Goal: Find specific page/section: Find specific page/section

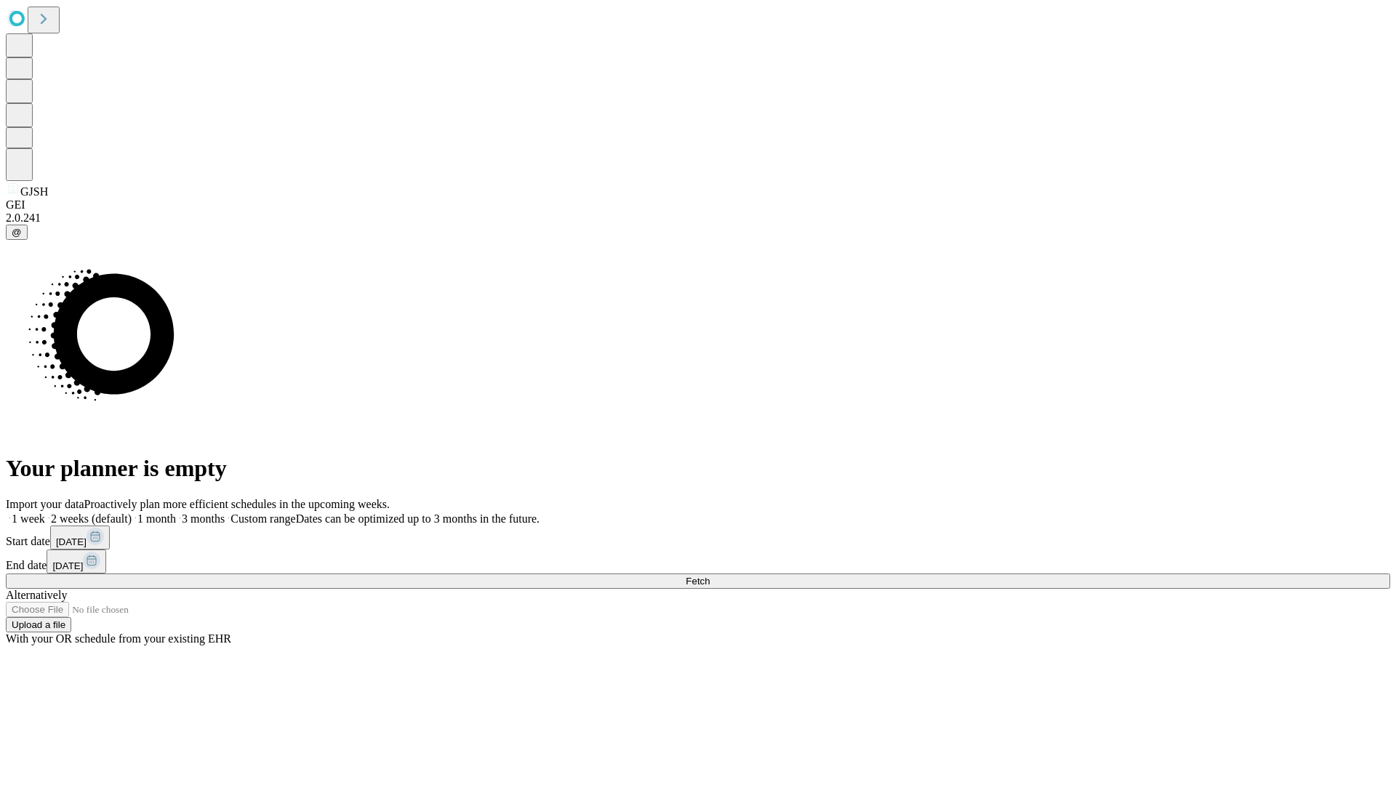
click at [710, 576] on span "Fetch" at bounding box center [698, 581] width 24 height 11
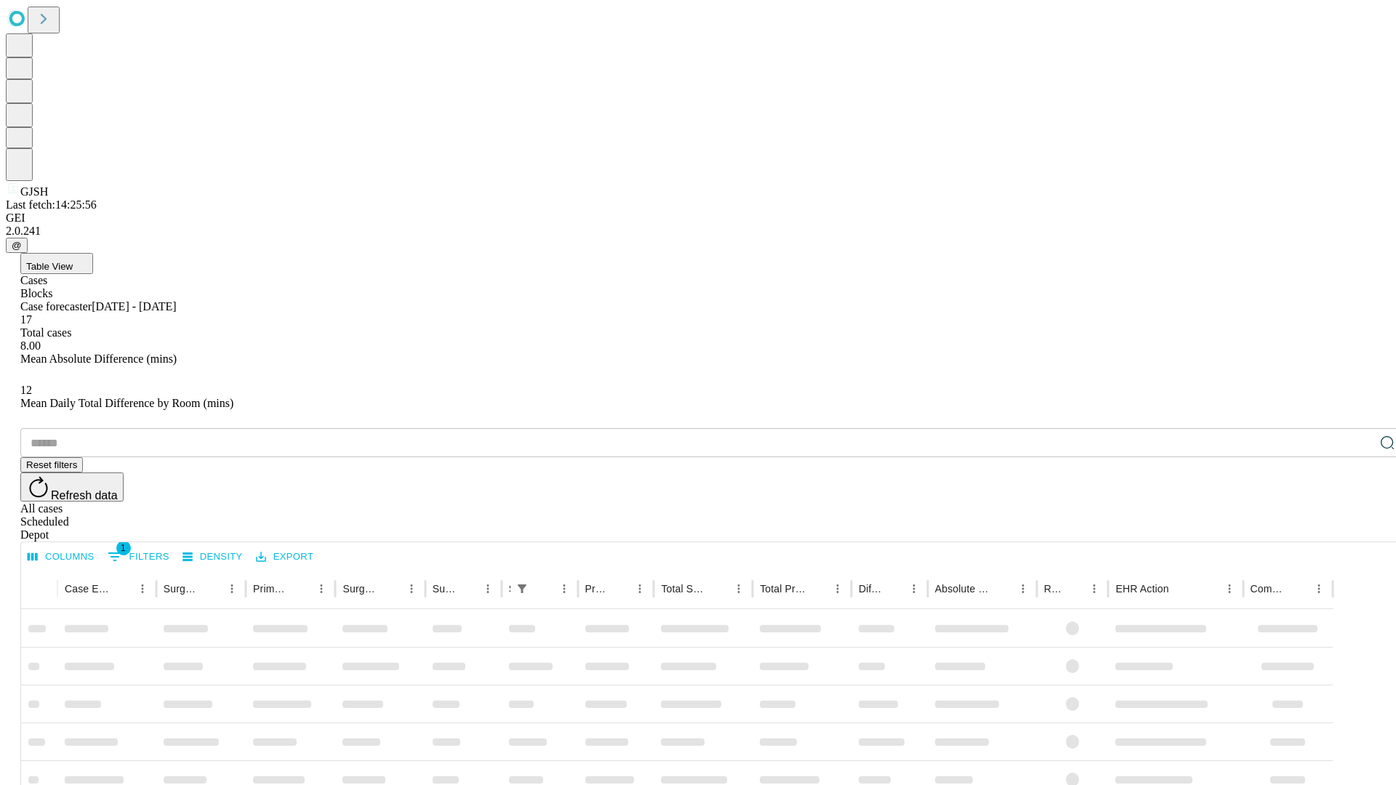
click at [1358, 529] on div "Depot" at bounding box center [712, 535] width 1384 height 13
